Goal: Information Seeking & Learning: Check status

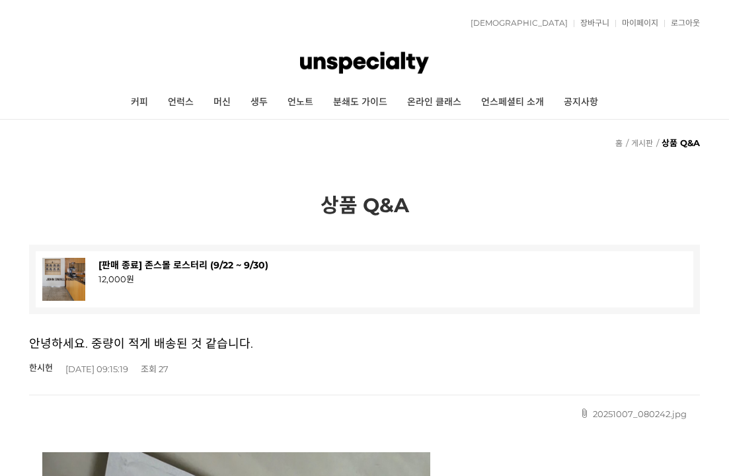
type input "존스몰로스터리"
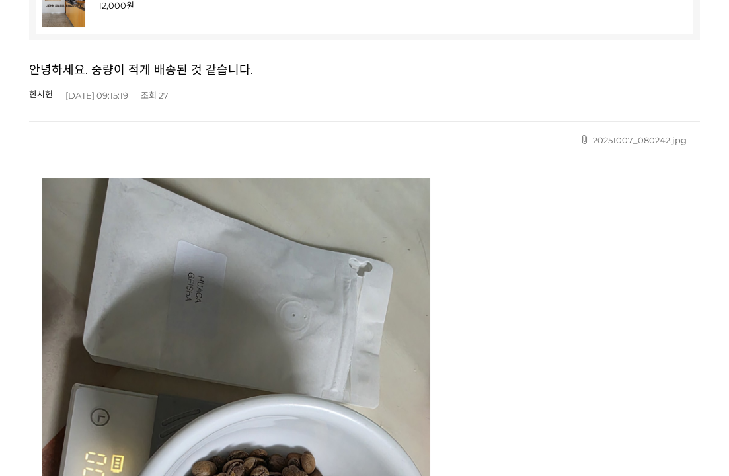
scroll to position [277, 0]
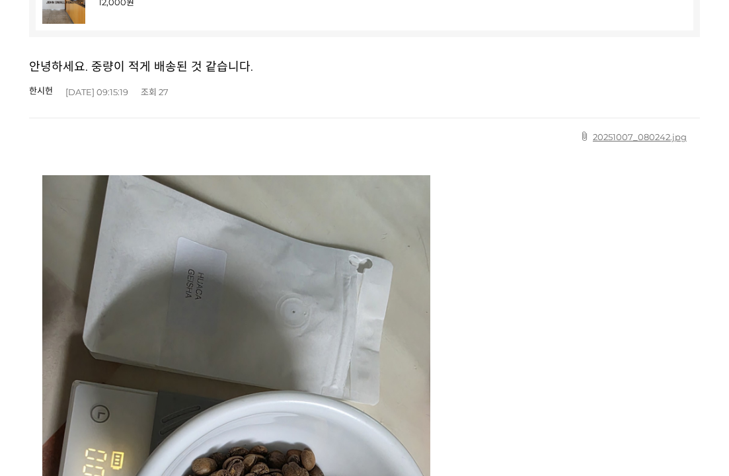
click at [606, 131] on link "20251007_080242.jpg" at bounding box center [632, 136] width 107 height 11
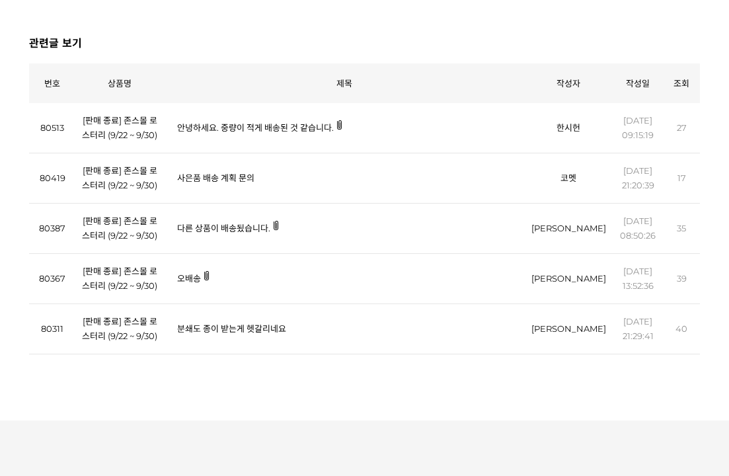
scroll to position [1353, 0]
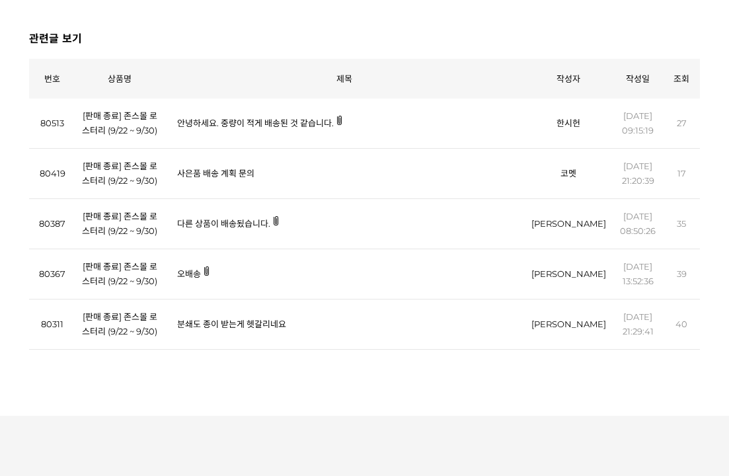
click at [247, 229] on link "다른 상품이 배송됬습니다." at bounding box center [223, 223] width 93 height 11
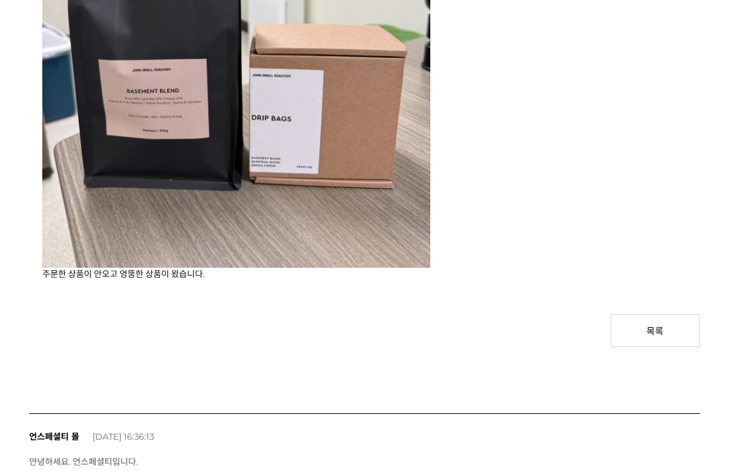
scroll to position [702, 0]
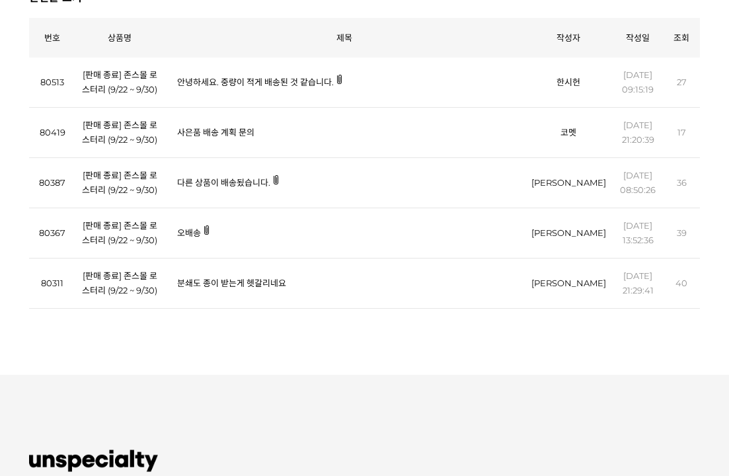
click at [194, 238] on link "오배송" at bounding box center [189, 232] width 24 height 11
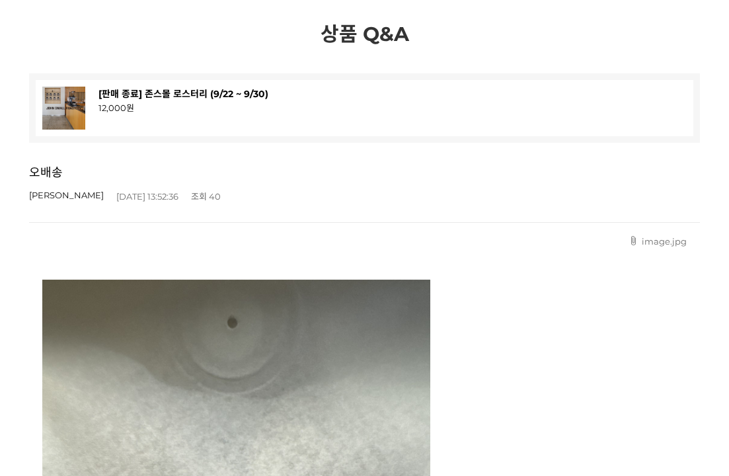
scroll to position [135, 0]
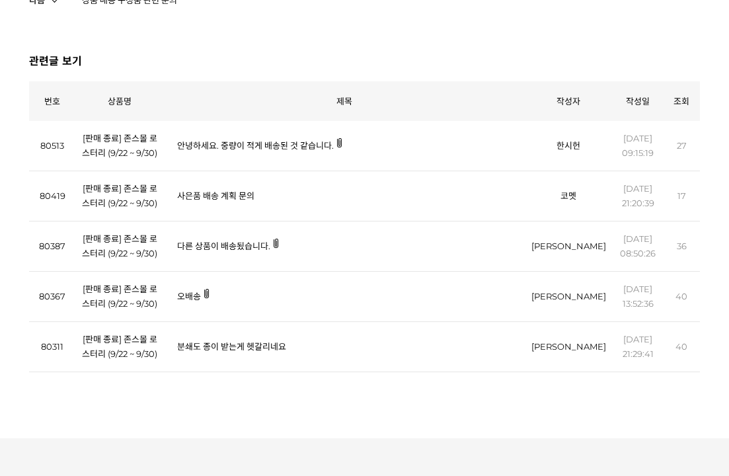
scroll to position [1329, 0]
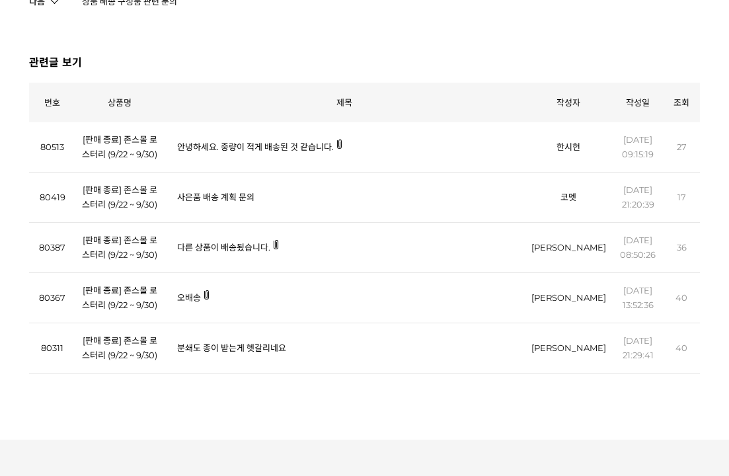
click at [272, 147] on link "안녕하세요. 중량이 적게 배송된 것 같습니다." at bounding box center [255, 146] width 157 height 11
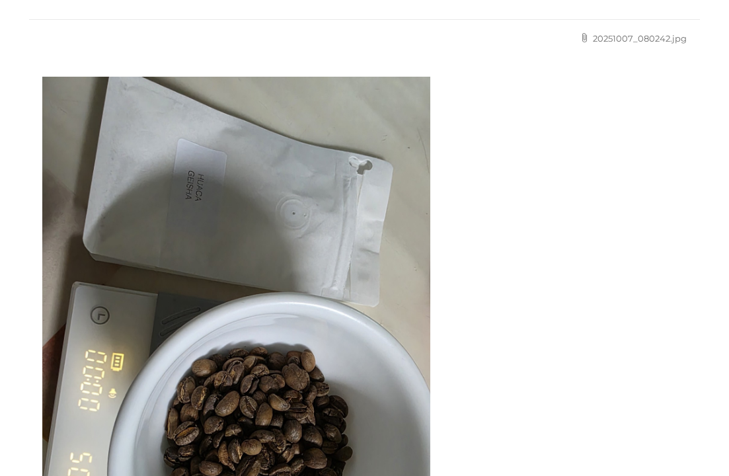
scroll to position [374, 0]
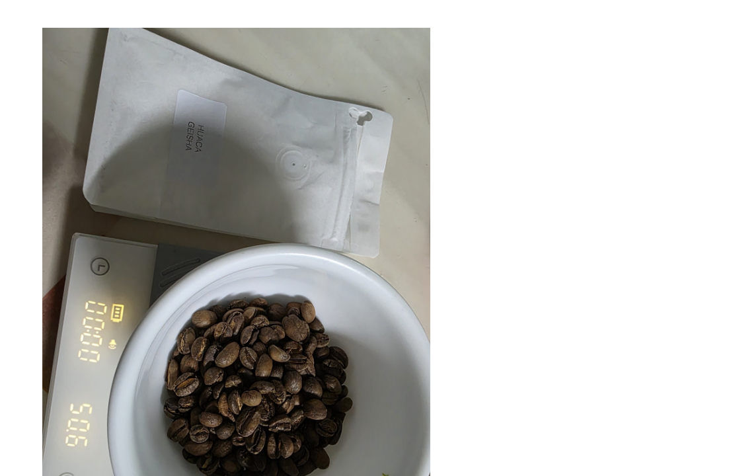
scroll to position [657, 0]
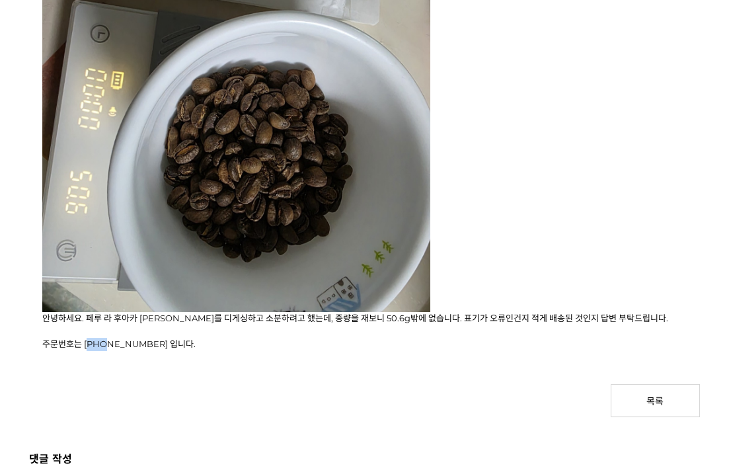
drag, startPoint x: 87, startPoint y: 346, endPoint x: 104, endPoint y: 342, distance: 17.8
click at [104, 342] on p "주문번호는 [PHONE_NUMBER] 입니다." at bounding box center [364, 344] width 644 height 13
drag, startPoint x: 83, startPoint y: 341, endPoint x: 168, endPoint y: 339, distance: 85.2
click at [168, 339] on p "주문번호는 [PHONE_NUMBER] 입니다." at bounding box center [364, 344] width 644 height 13
copy p "2025092226050640"
